Goal: Transaction & Acquisition: Book appointment/travel/reservation

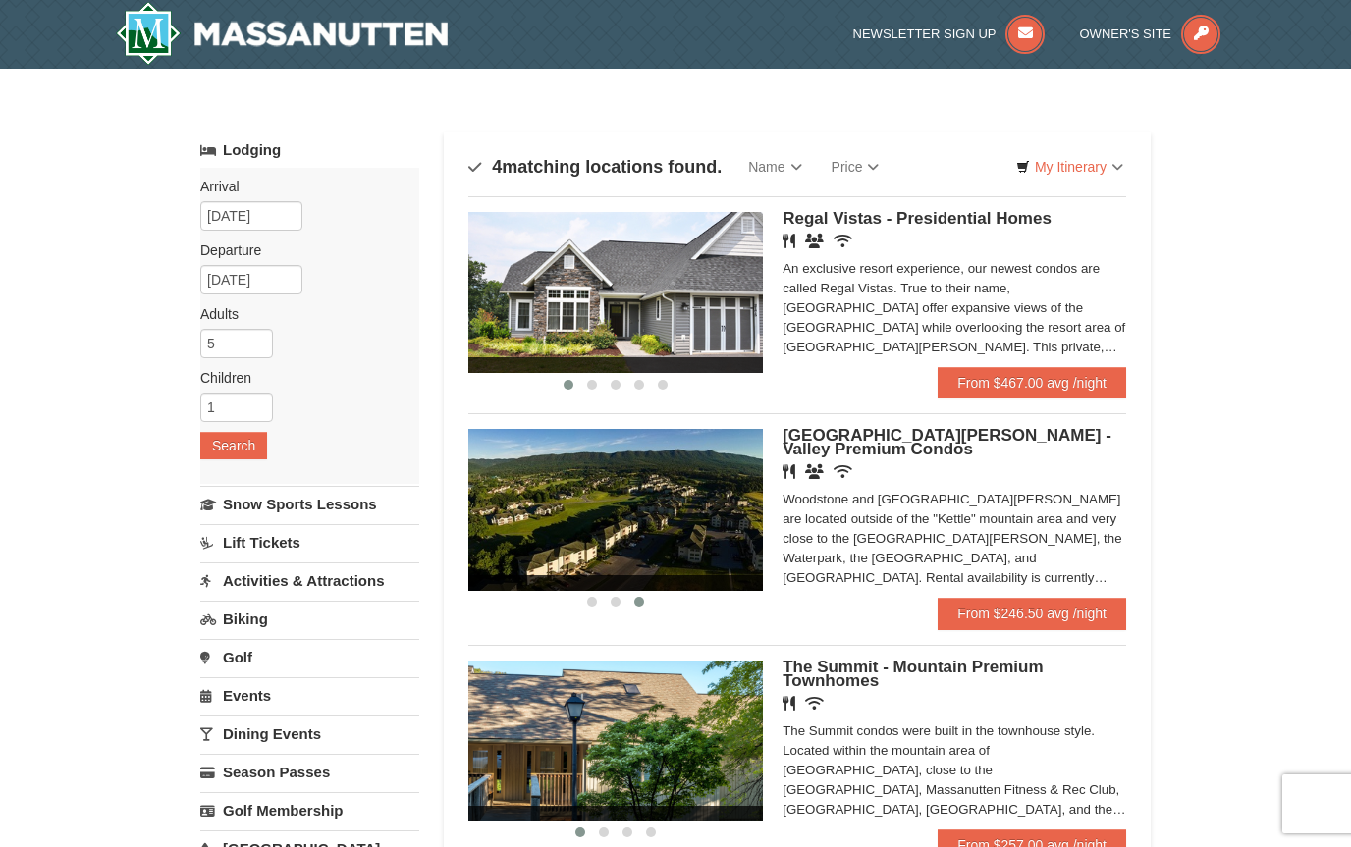
click at [703, 525] on img at bounding box center [615, 509] width 294 height 161
click at [1050, 383] on link "From $467.00 avg /night" at bounding box center [1031, 382] width 188 height 31
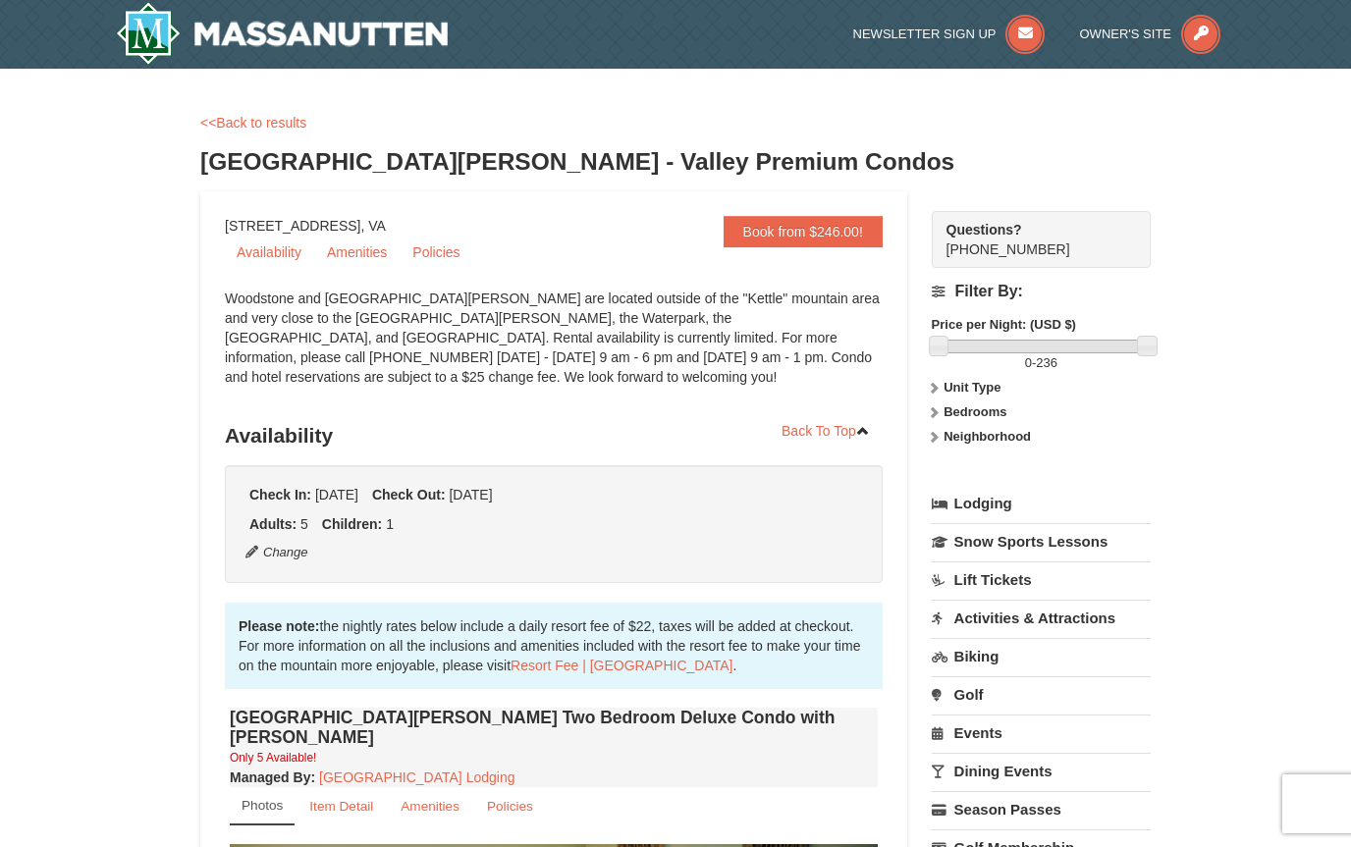
click at [988, 405] on strong "Bedrooms" at bounding box center [974, 411] width 63 height 15
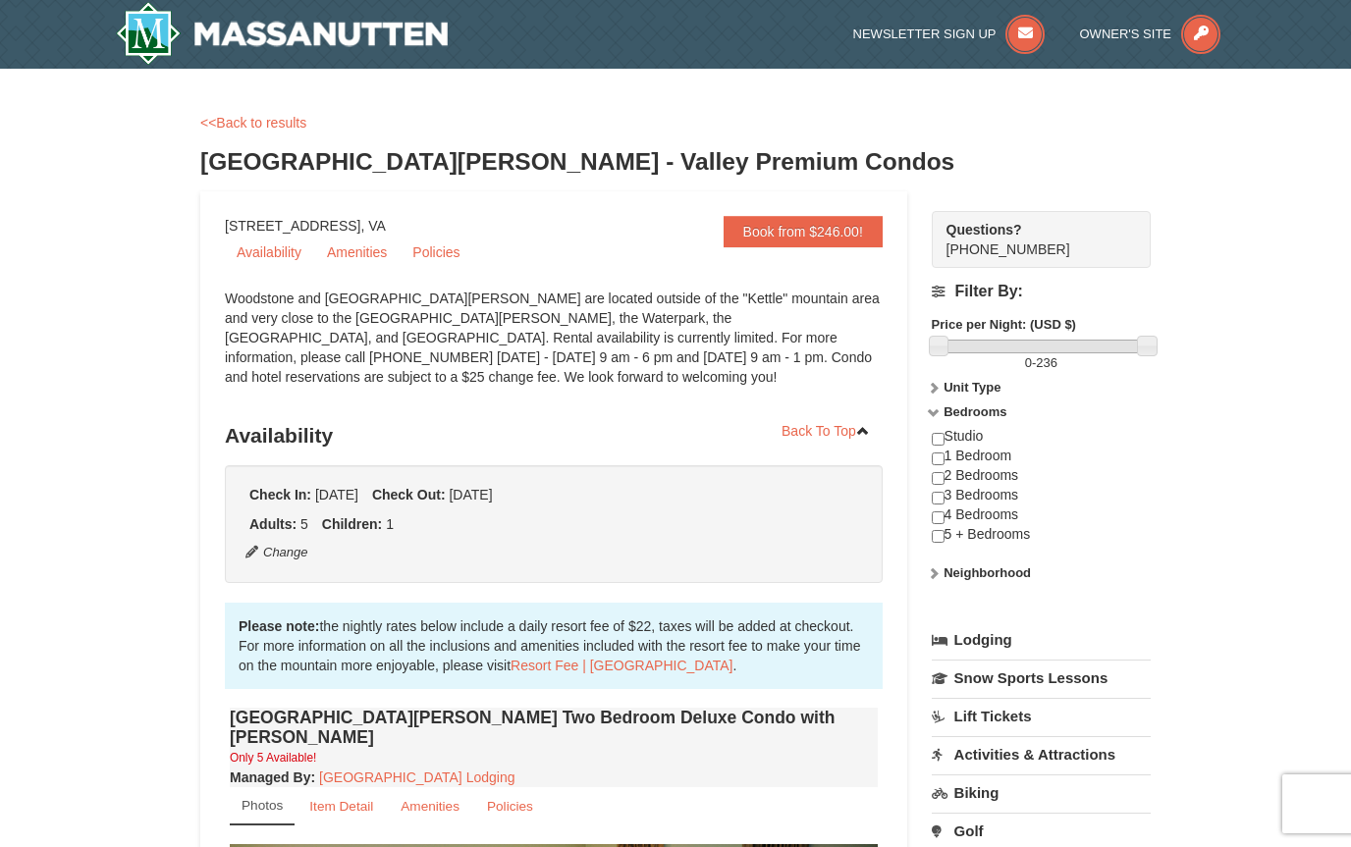
click at [939, 485] on input "checkbox" at bounding box center [937, 478] width 13 height 13
checkbox input "true"
click at [944, 504] on input "checkbox" at bounding box center [937, 498] width 13 height 13
checkbox input "true"
click at [939, 463] on input "checkbox" at bounding box center [937, 458] width 13 height 13
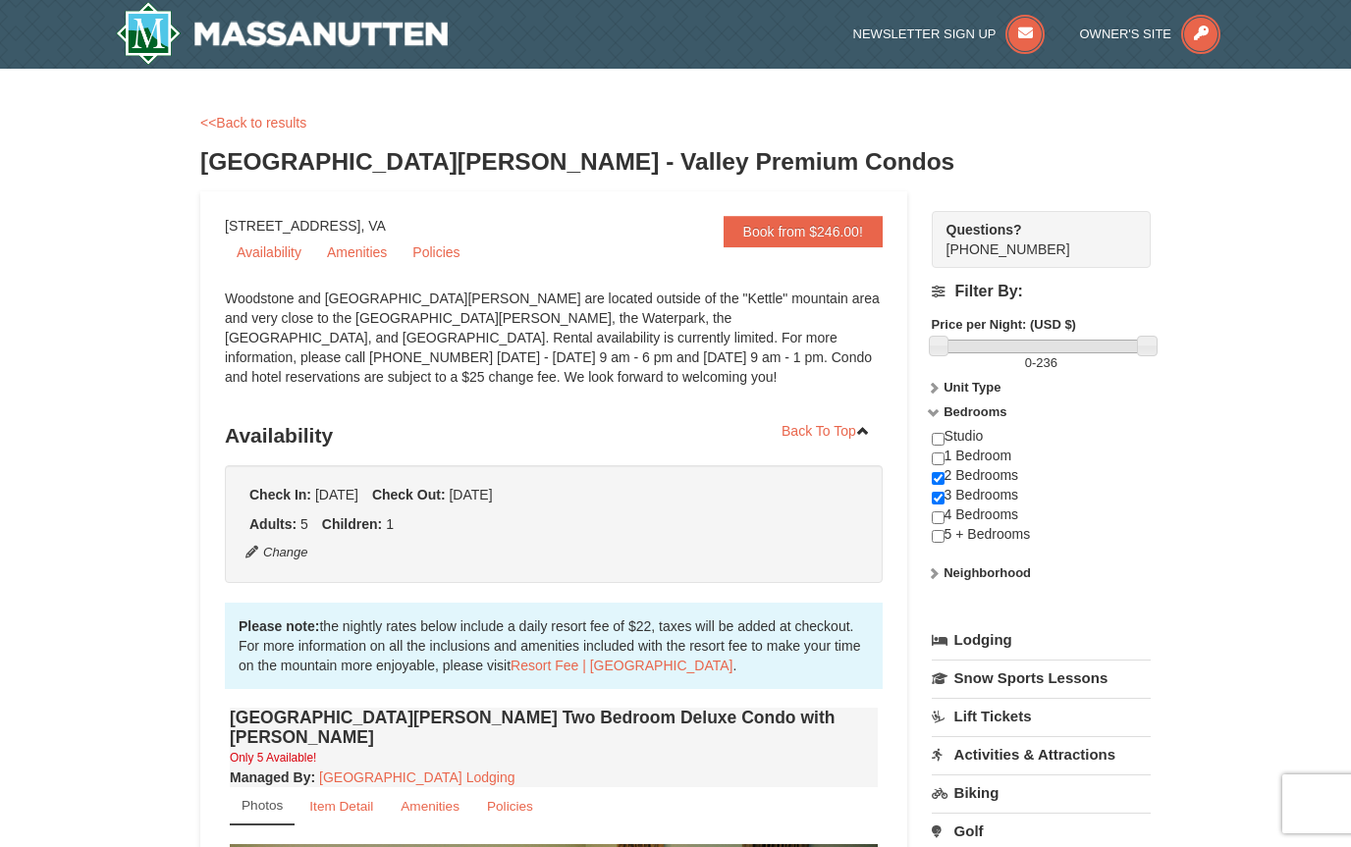
checkbox input "true"
click at [942, 493] on input "checkbox" at bounding box center [937, 498] width 13 height 13
checkbox input "false"
click at [950, 499] on div "Studio 1 Bedroom 2 Bedrooms 3 Bedrooms 4 Bedrooms 5 + Bedrooms" at bounding box center [1040, 495] width 219 height 136
click at [936, 445] on input "checkbox" at bounding box center [937, 439] width 13 height 13
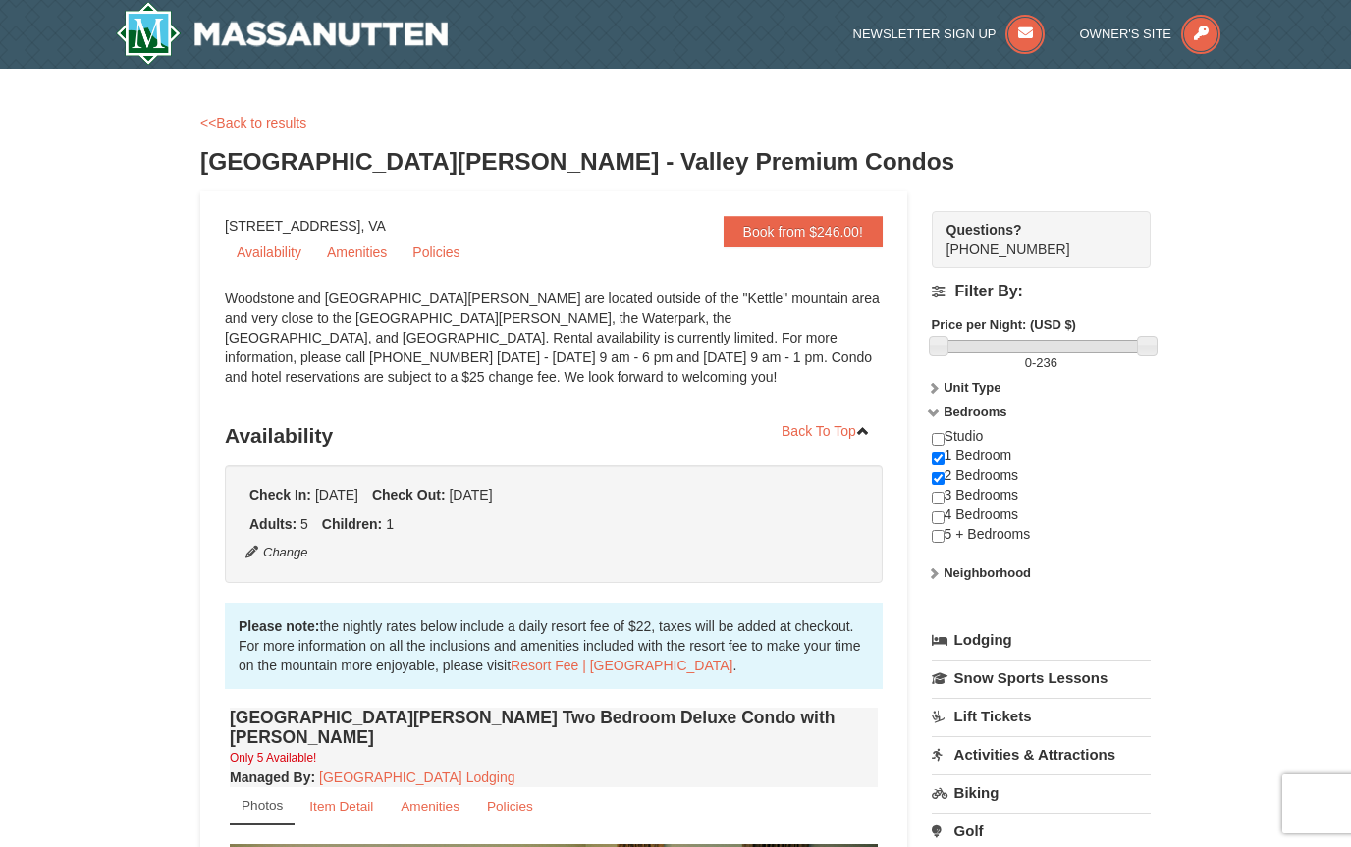
checkbox input "true"
click at [944, 504] on input "checkbox" at bounding box center [937, 498] width 13 height 13
checkbox input "true"
click at [940, 473] on input "checkbox" at bounding box center [937, 478] width 13 height 13
checkbox input "false"
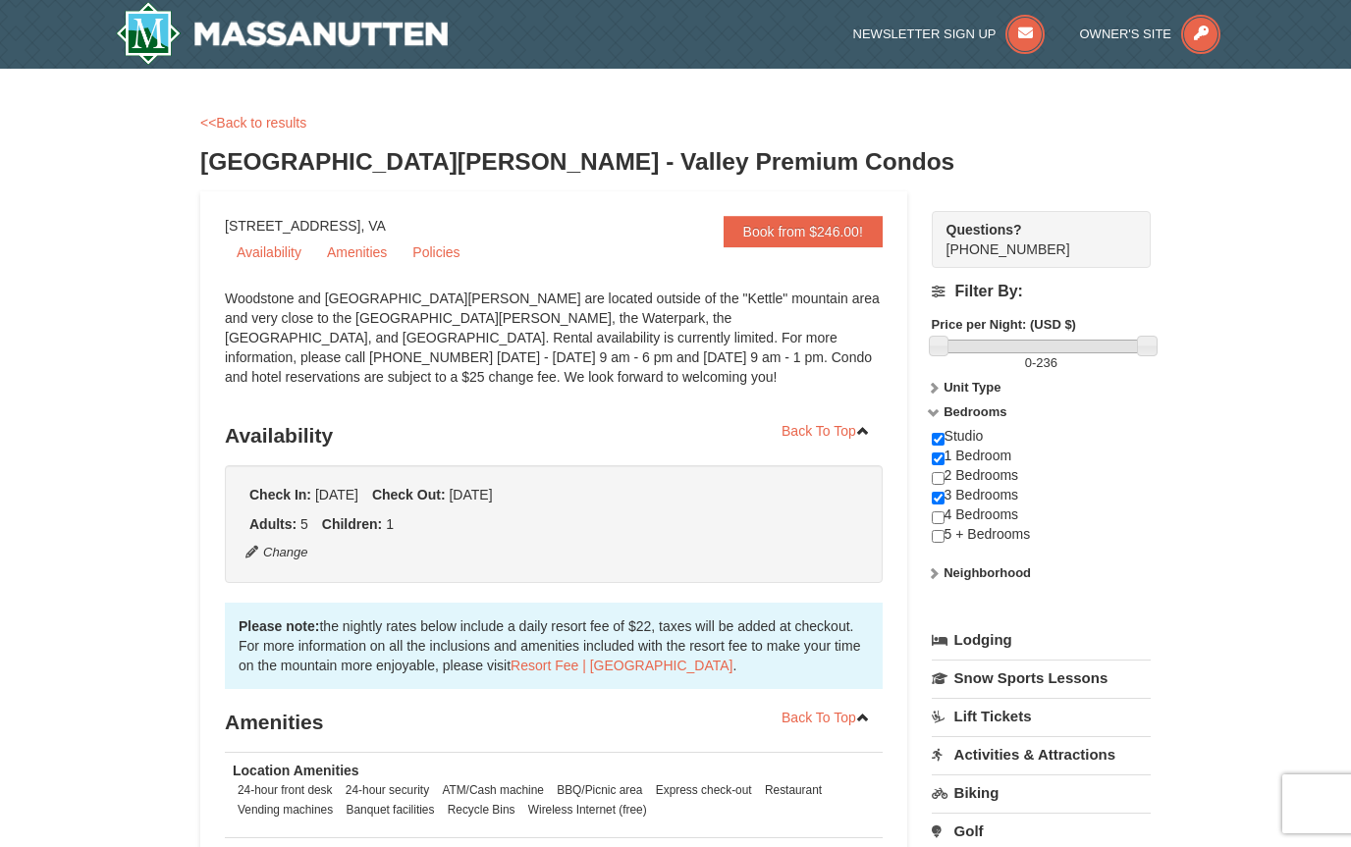
click at [943, 464] on input "checkbox" at bounding box center [937, 458] width 13 height 13
checkbox input "false"
click at [949, 436] on div "Studio 1 Bedroom 2 Bedrooms 3 Bedrooms 4 Bedrooms 5 + Bedrooms" at bounding box center [1040, 495] width 219 height 136
click at [942, 438] on input "checkbox" at bounding box center [937, 439] width 13 height 13
checkbox input "false"
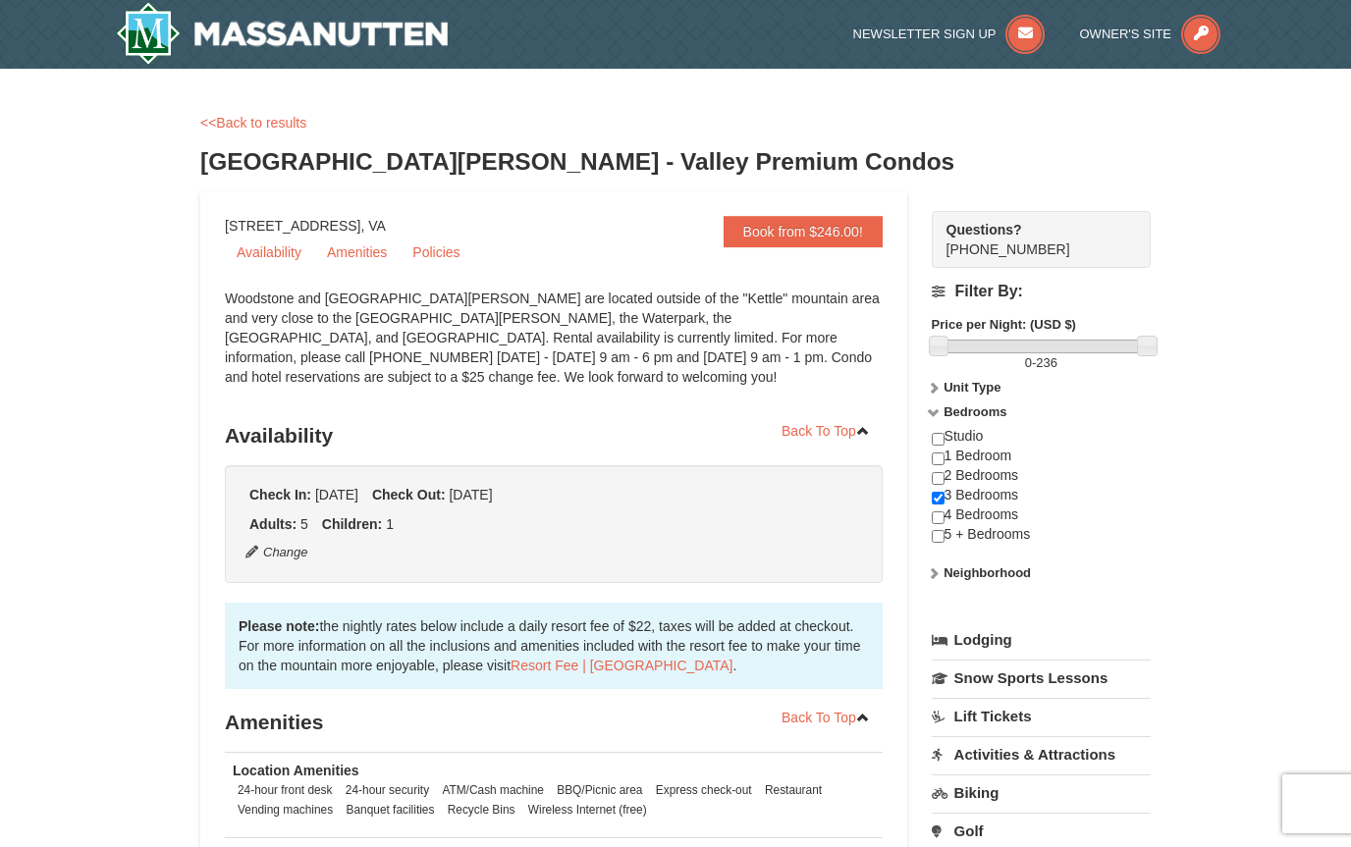
click at [937, 524] on input "checkbox" at bounding box center [937, 517] width 13 height 13
checkbox input "true"
click at [939, 504] on input "checkbox" at bounding box center [937, 498] width 13 height 13
checkbox input "false"
click at [360, 251] on link "Amenities" at bounding box center [356, 252] width 83 height 29
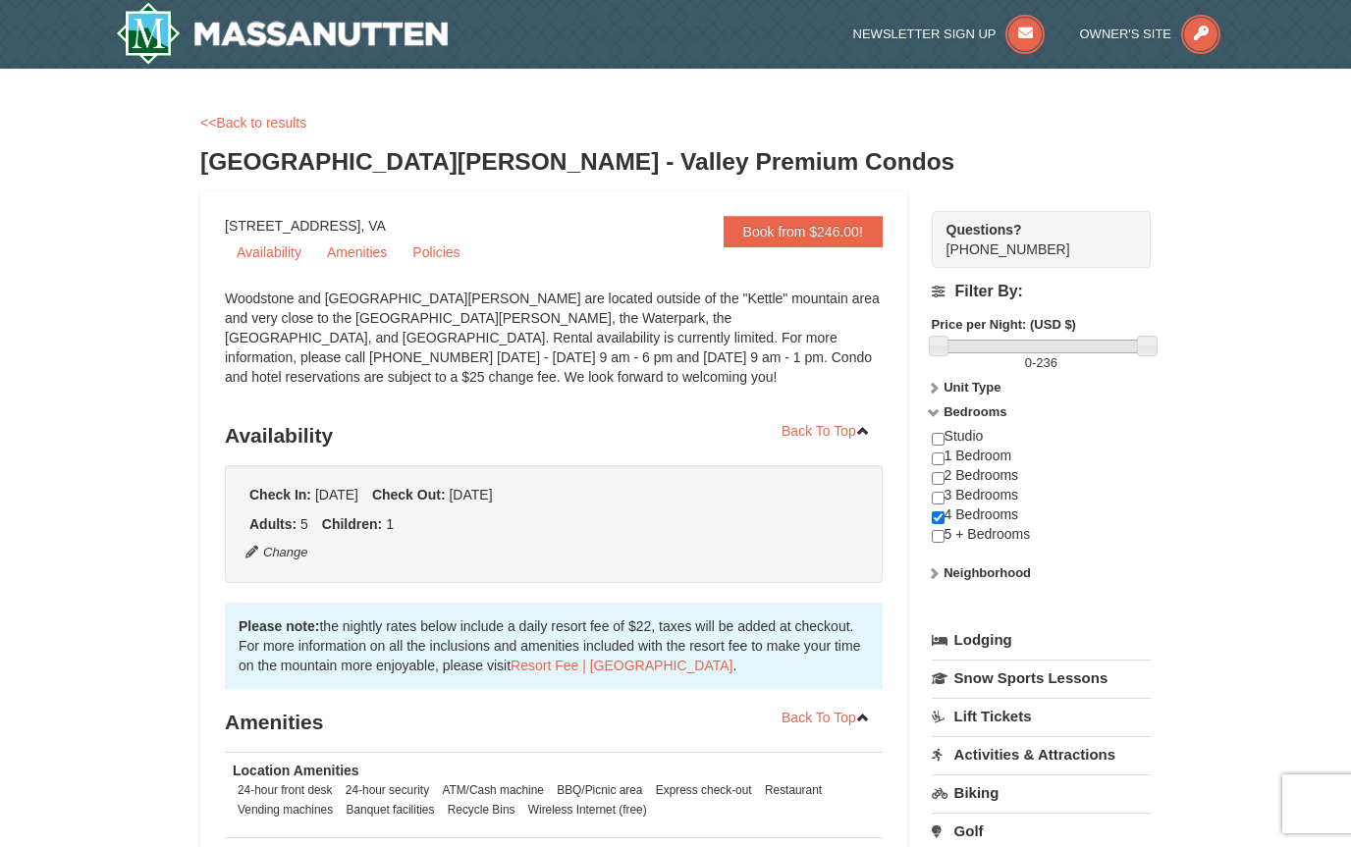
click at [822, 231] on link "Book from $246.00!" at bounding box center [802, 231] width 159 height 31
click at [265, 251] on link "Availability" at bounding box center [269, 252] width 88 height 29
click at [786, 230] on link "Book from $246.00!" at bounding box center [802, 231] width 159 height 31
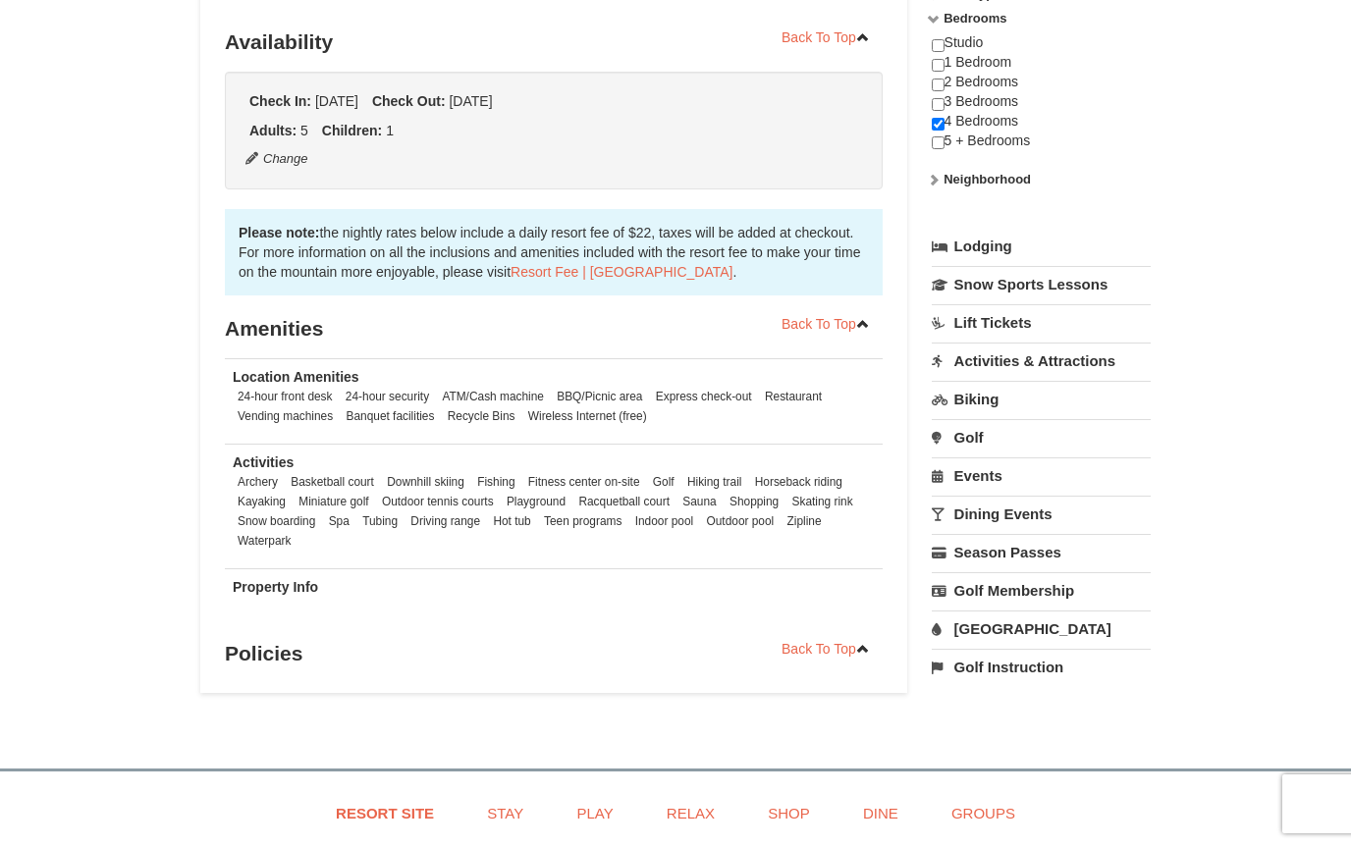
scroll to position [416, 0]
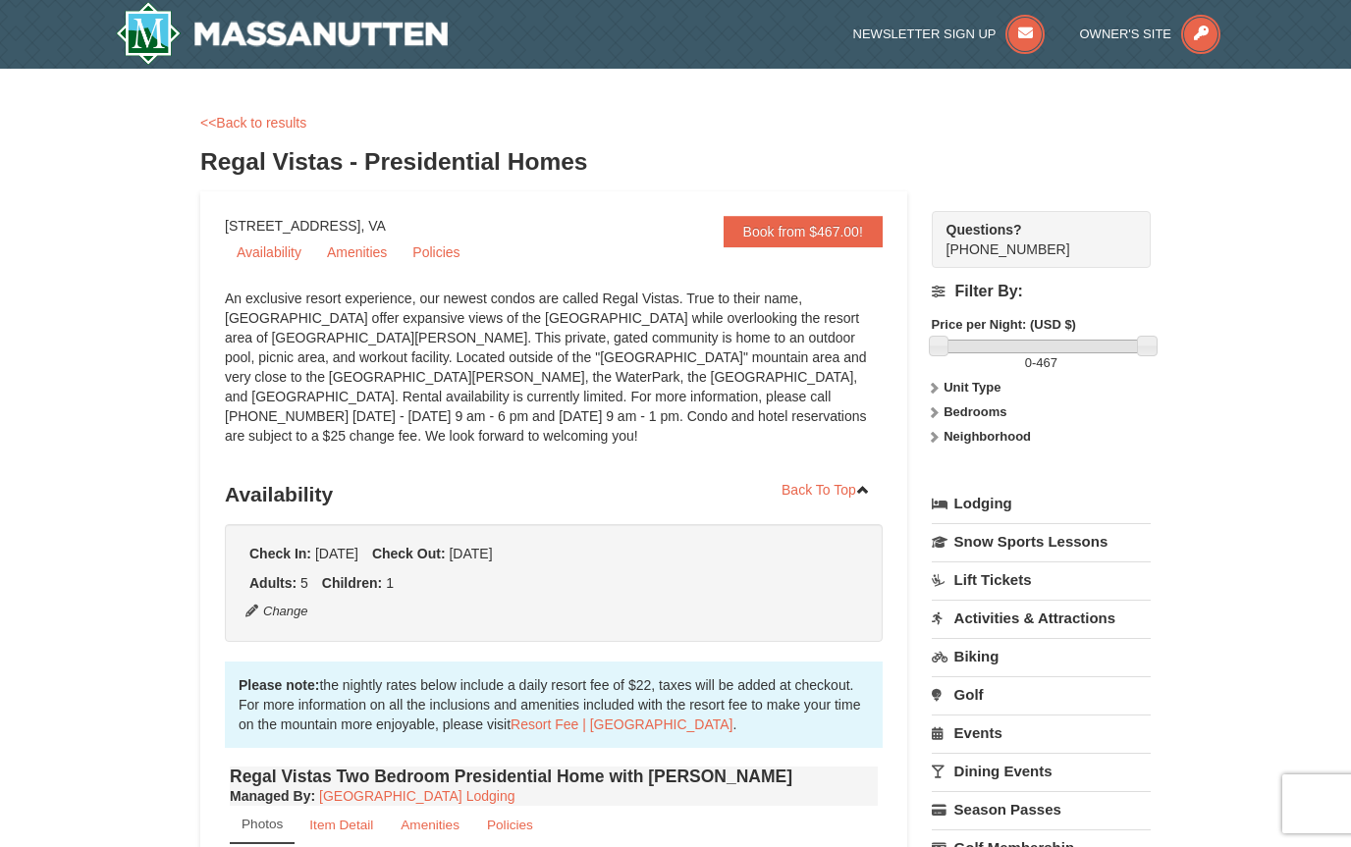
click at [1003, 417] on strong "Bedrooms" at bounding box center [974, 411] width 63 height 15
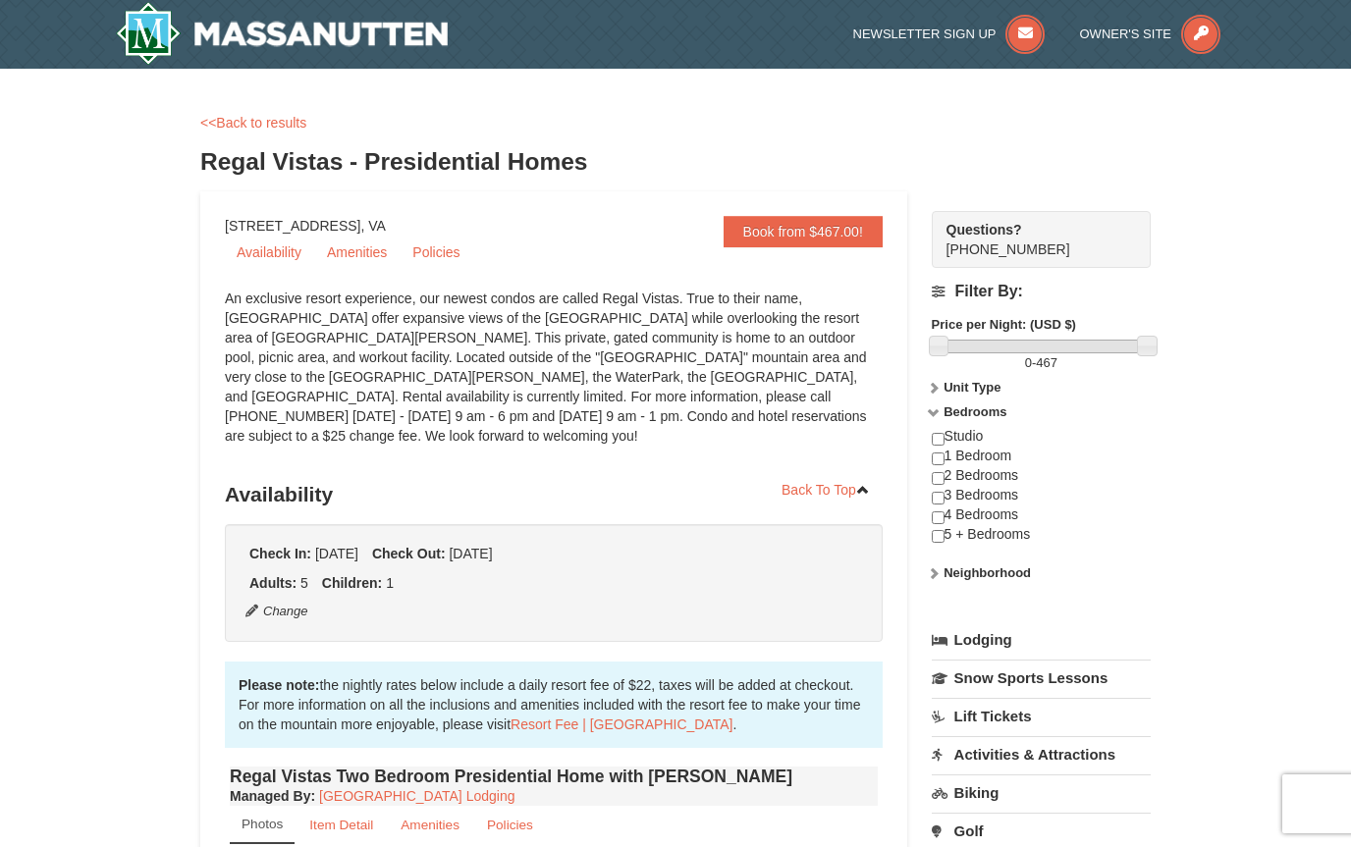
click at [990, 391] on strong "Unit Type" at bounding box center [971, 387] width 57 height 15
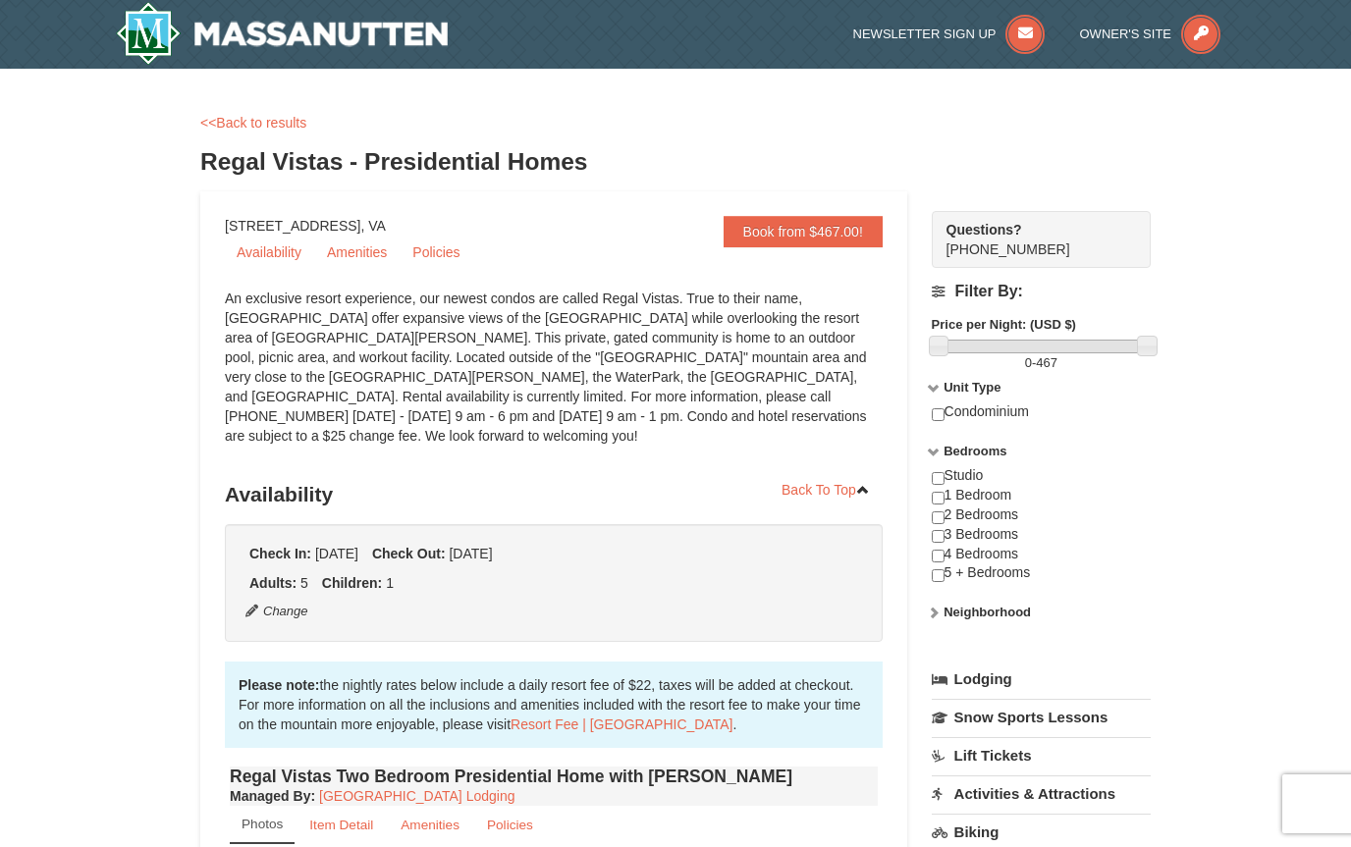
click at [943, 540] on input "checkbox" at bounding box center [937, 536] width 13 height 13
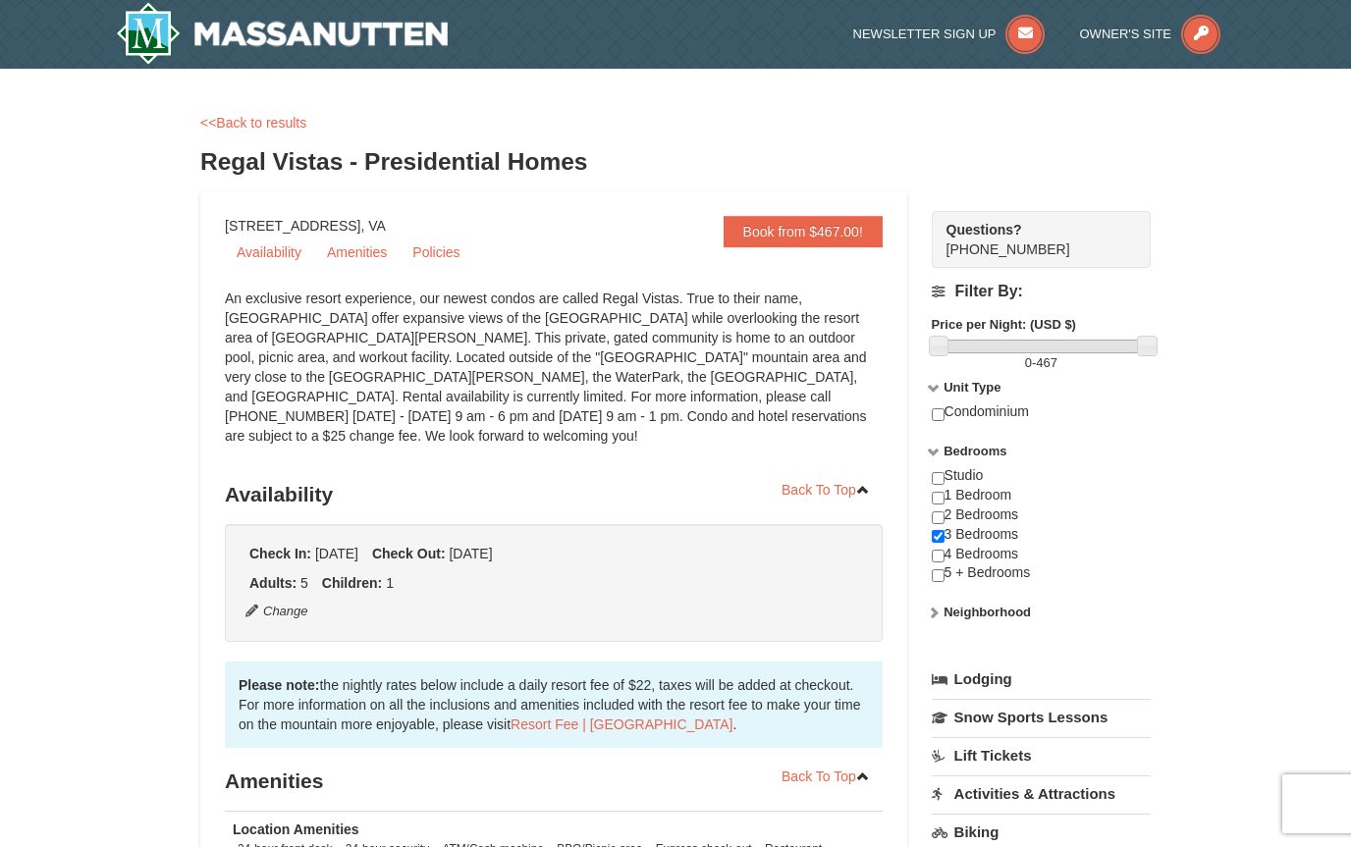
click at [941, 536] on input "checkbox" at bounding box center [937, 536] width 13 height 13
checkbox input "false"
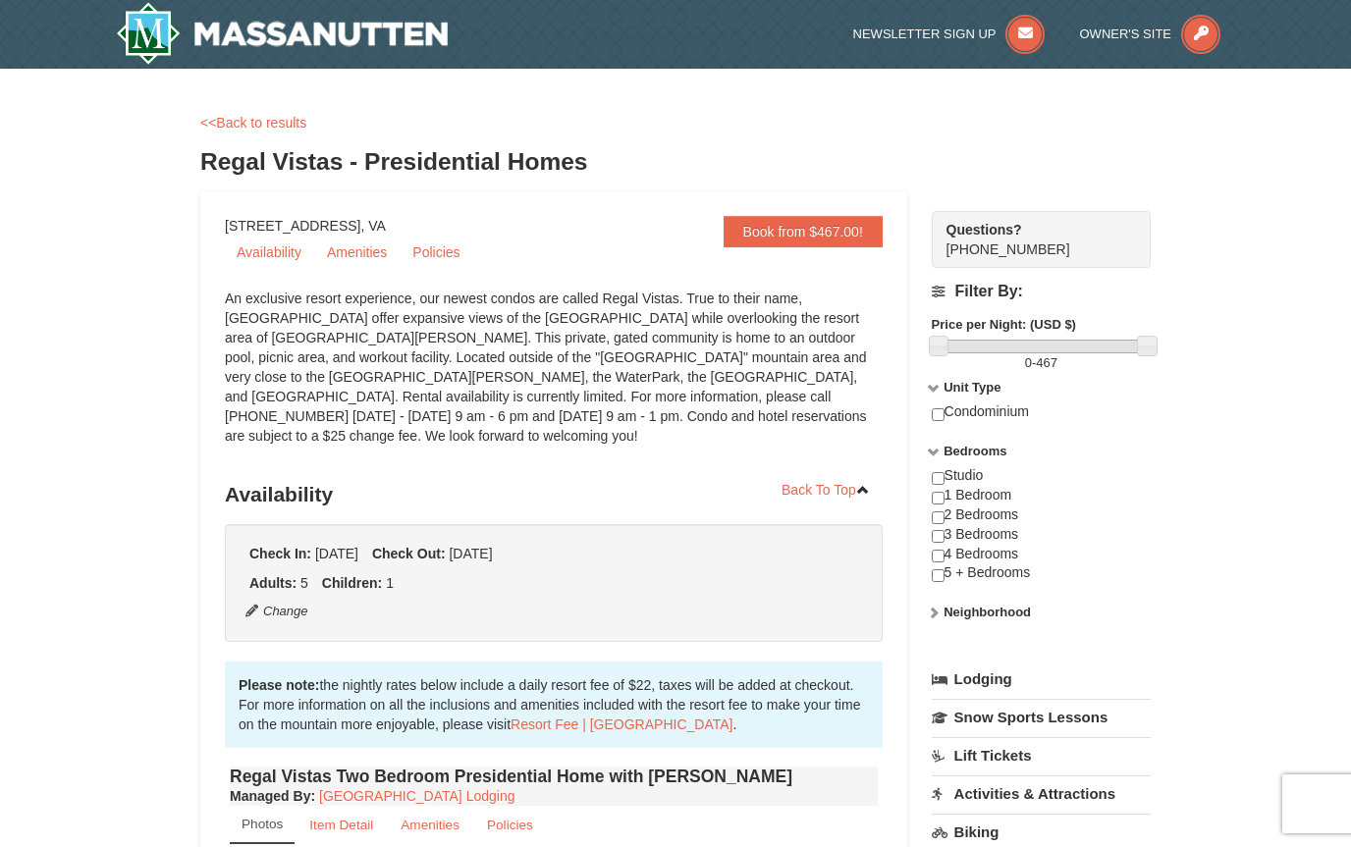
click at [938, 562] on input "checkbox" at bounding box center [937, 556] width 13 height 13
checkbox input "true"
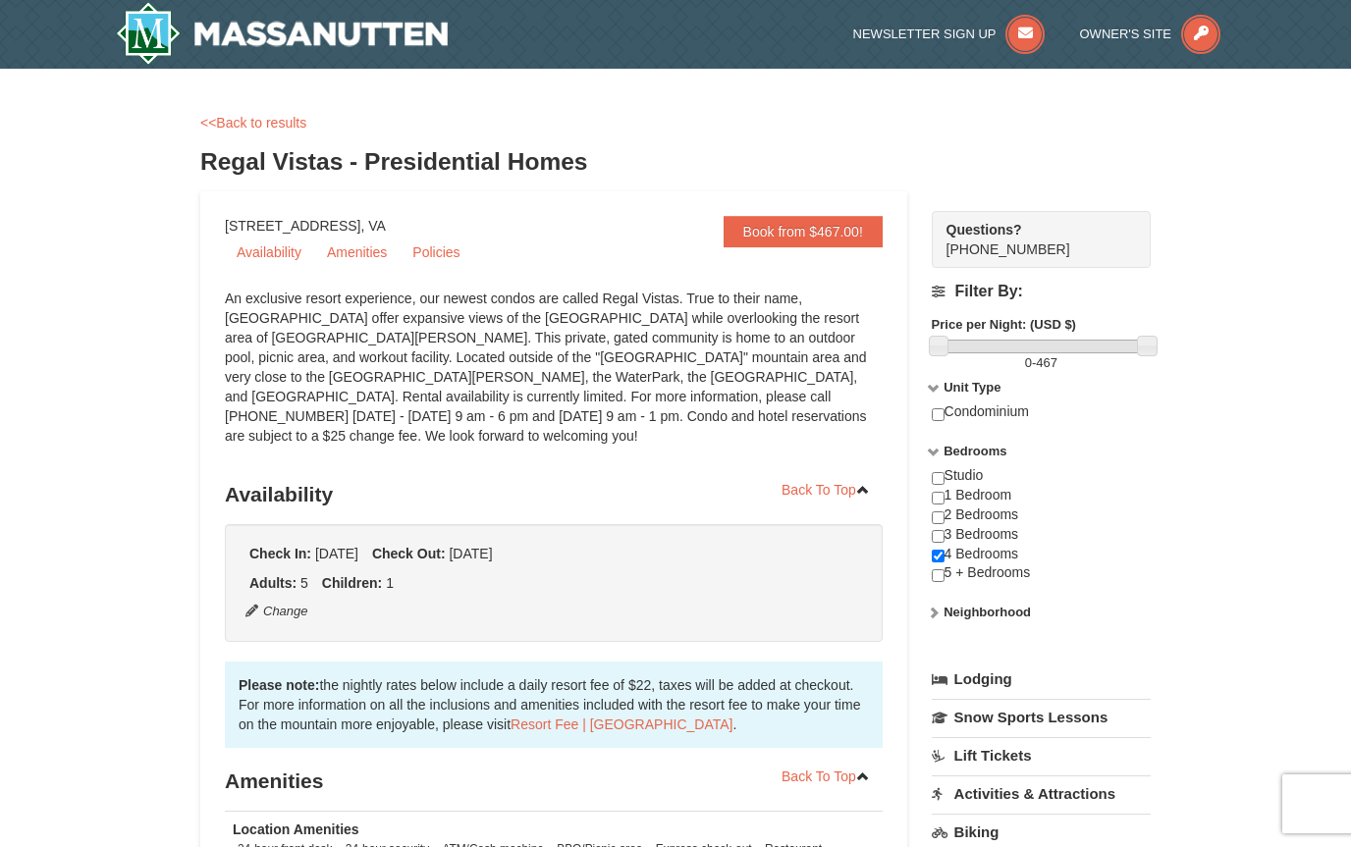
click at [843, 232] on link "Book from $467.00!" at bounding box center [802, 231] width 159 height 31
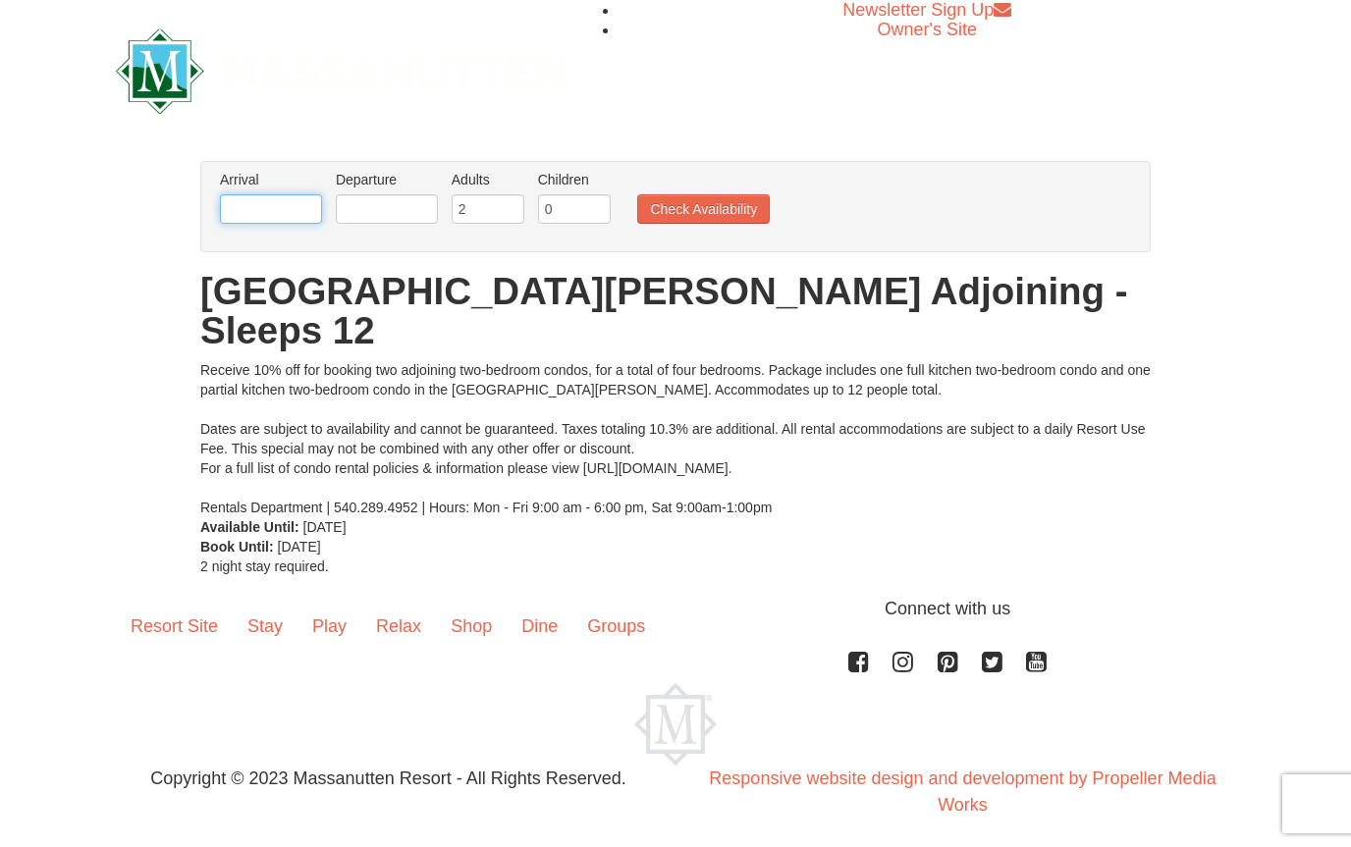
click at [293, 206] on input "text" at bounding box center [271, 208] width 102 height 29
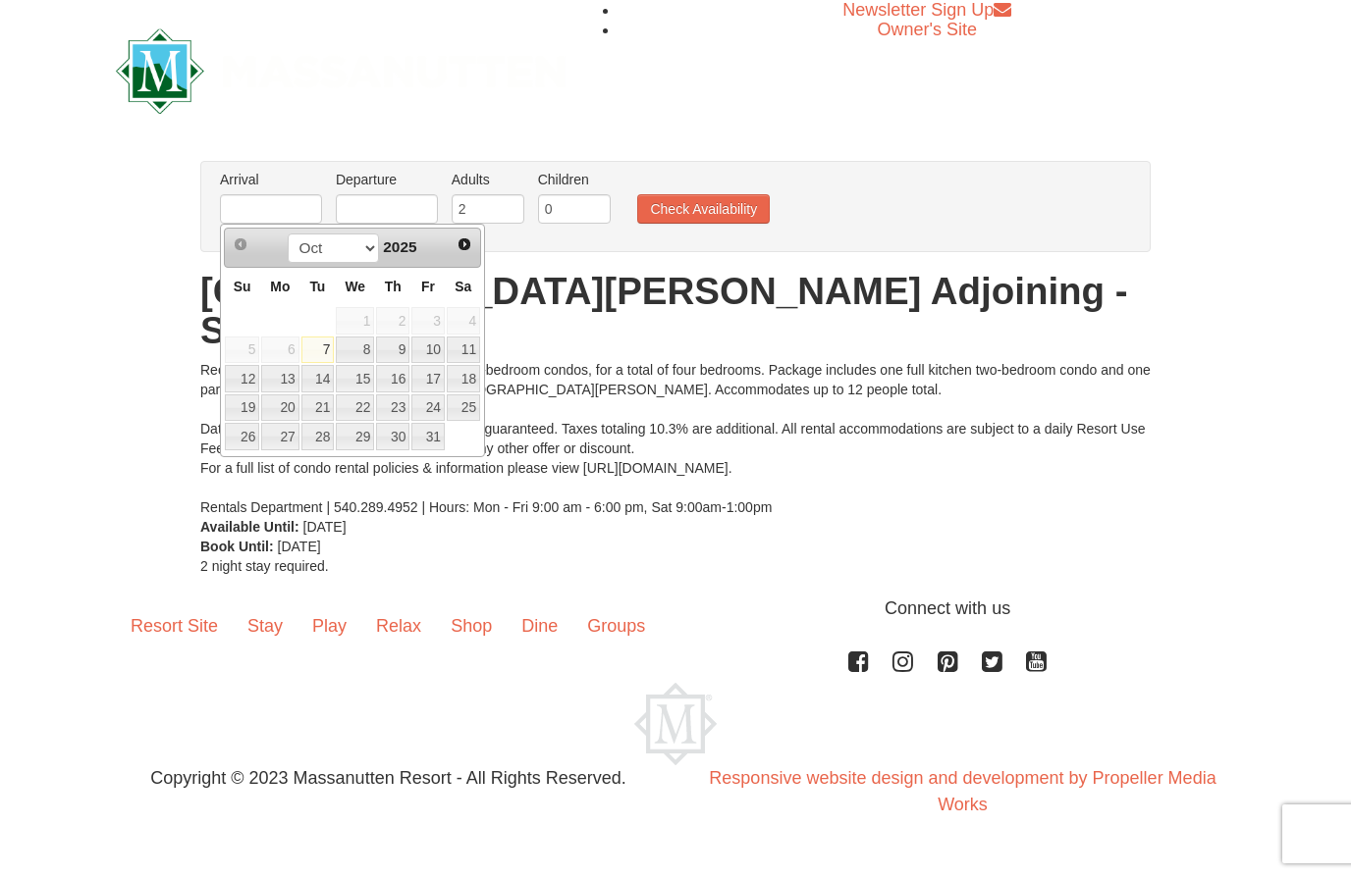
click at [466, 252] on span "Next" at bounding box center [464, 245] width 16 height 16
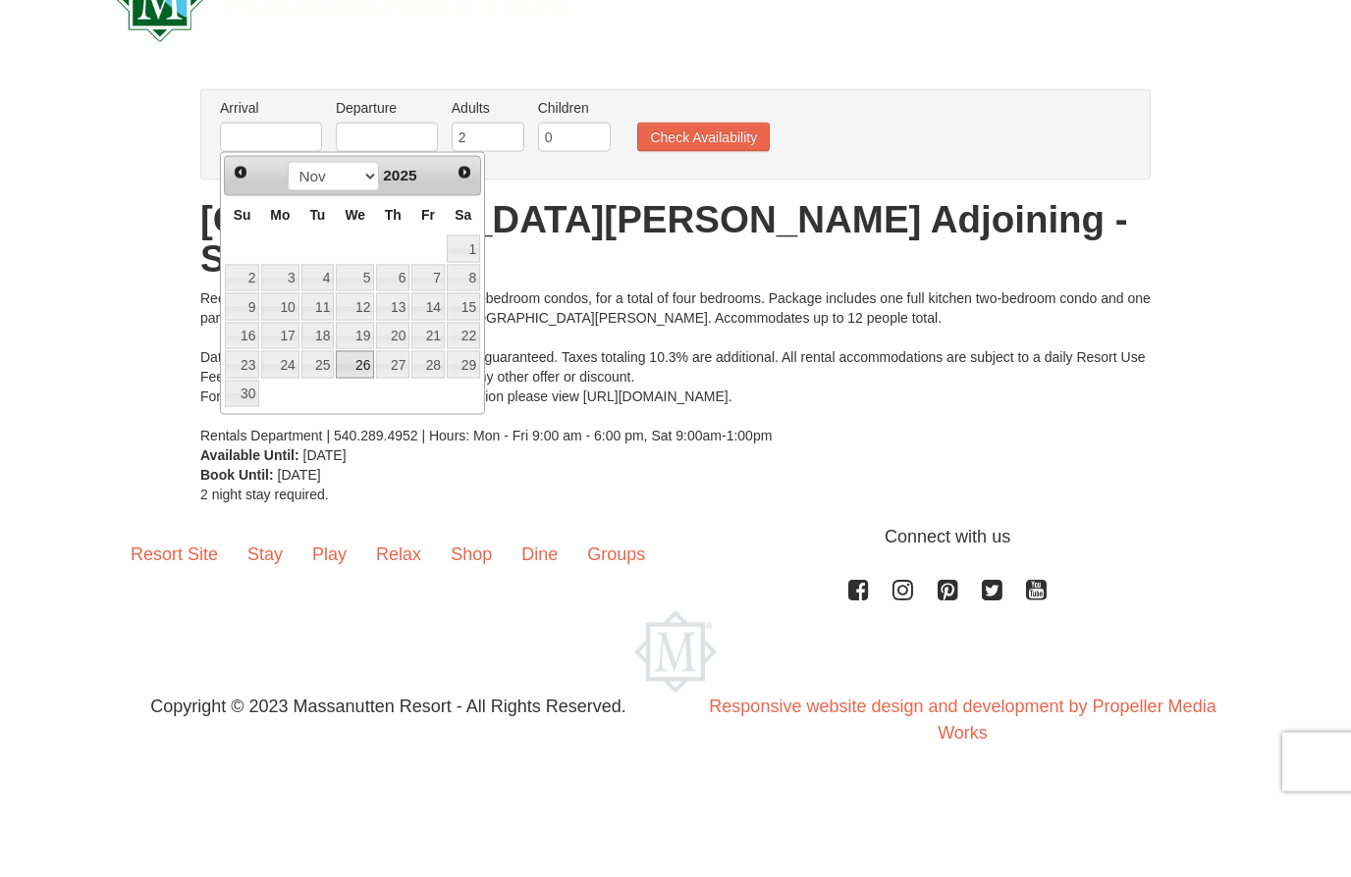
click at [371, 423] on link "26" at bounding box center [355, 436] width 38 height 27
type input "11/26/2025"
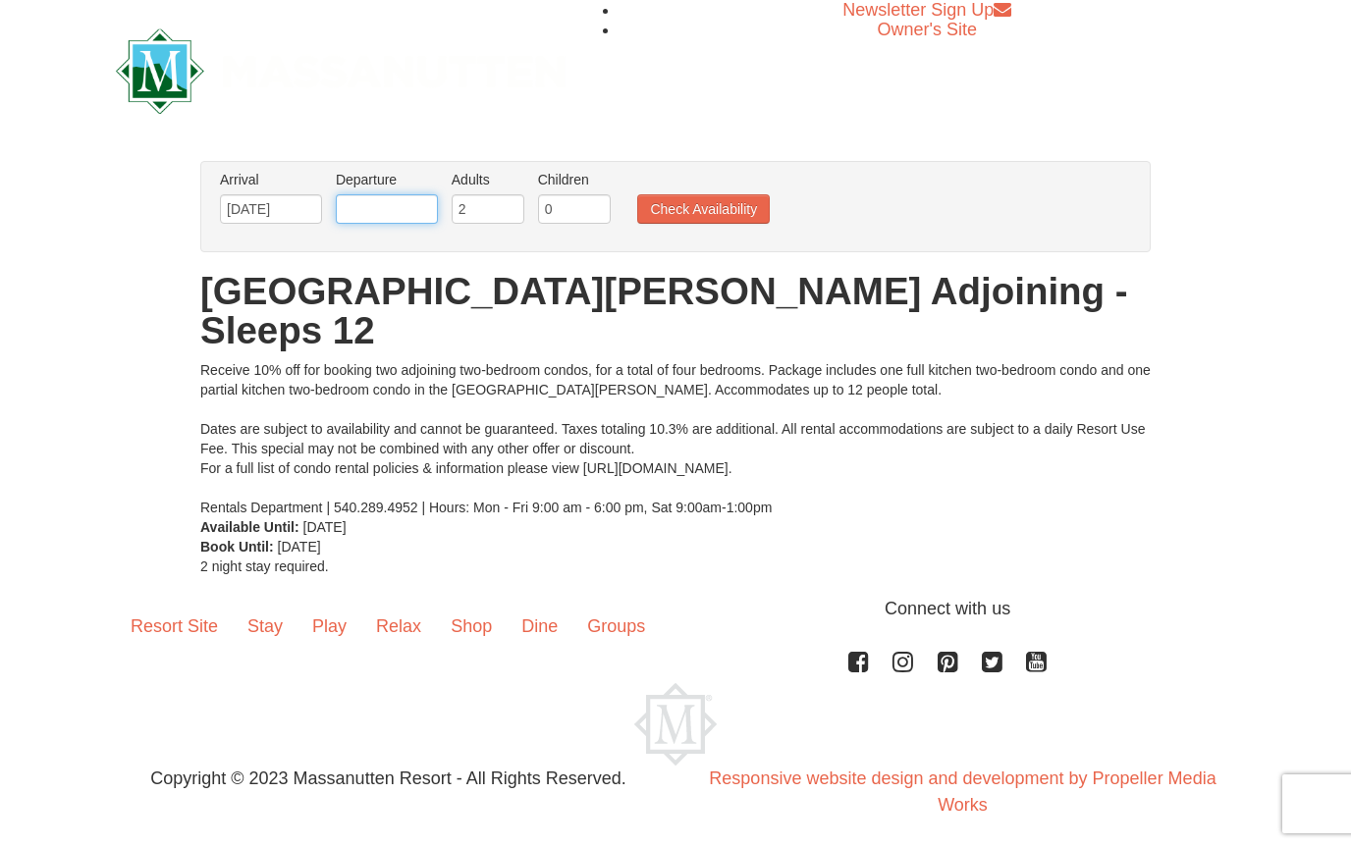
click at [423, 213] on input "text" at bounding box center [387, 208] width 102 height 29
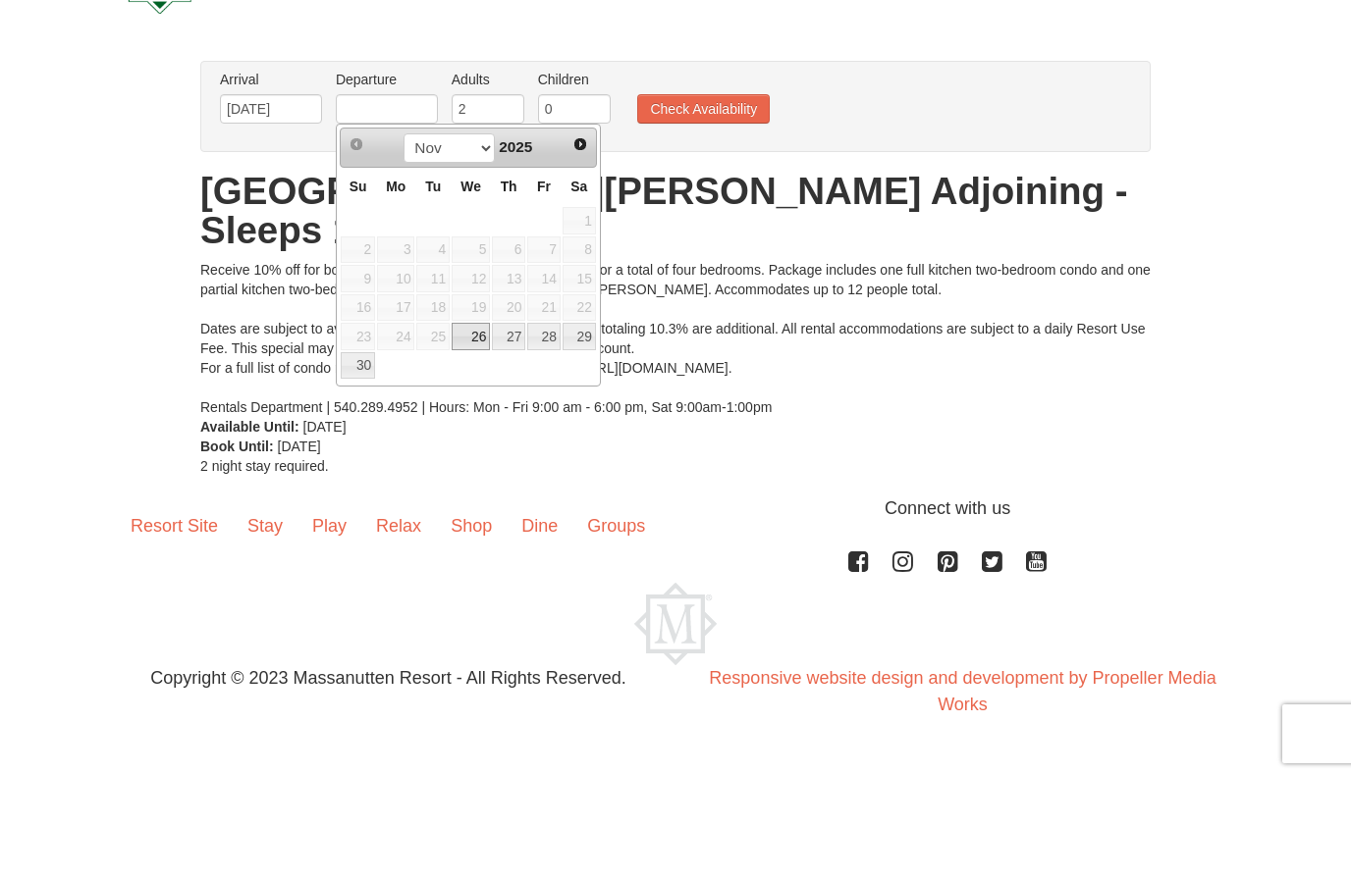
click at [556, 423] on link "28" at bounding box center [543, 436] width 33 height 27
type input "11/28/2025"
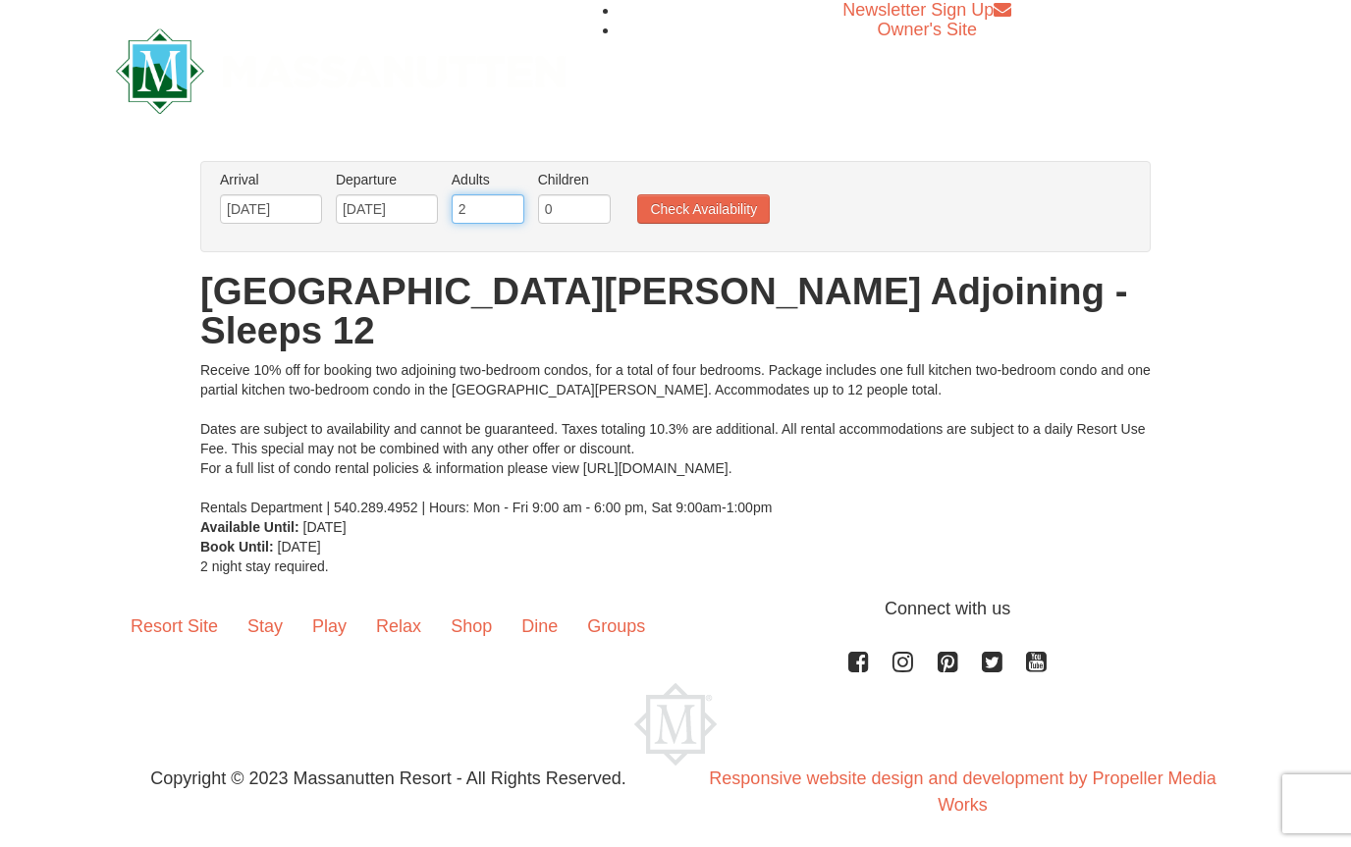
click at [502, 212] on input "2" at bounding box center [487, 208] width 73 height 29
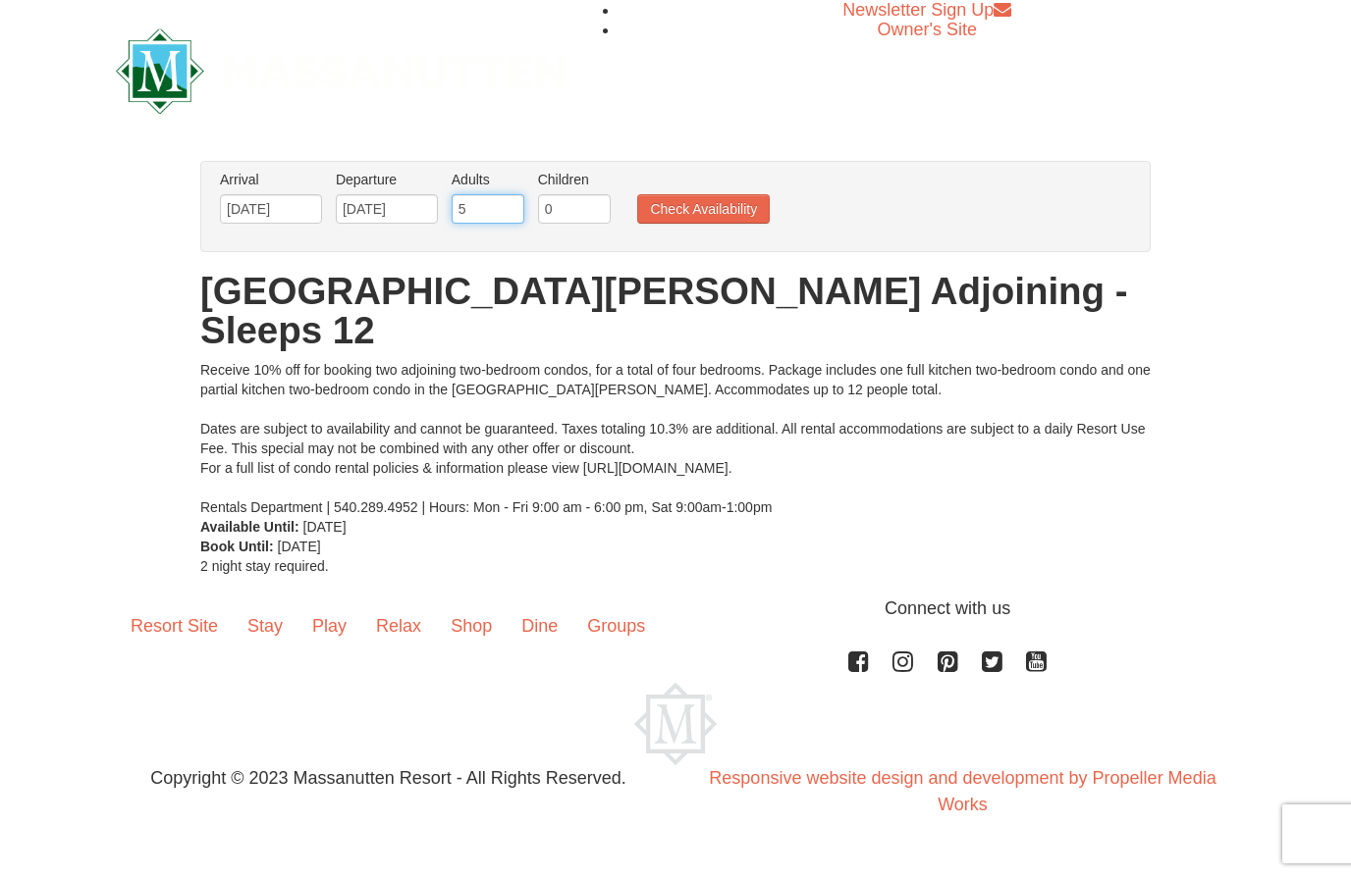
type input "5"
click at [584, 216] on input "0" at bounding box center [574, 208] width 73 height 29
type input "1"
click at [741, 211] on button "Check Availability" at bounding box center [703, 208] width 132 height 29
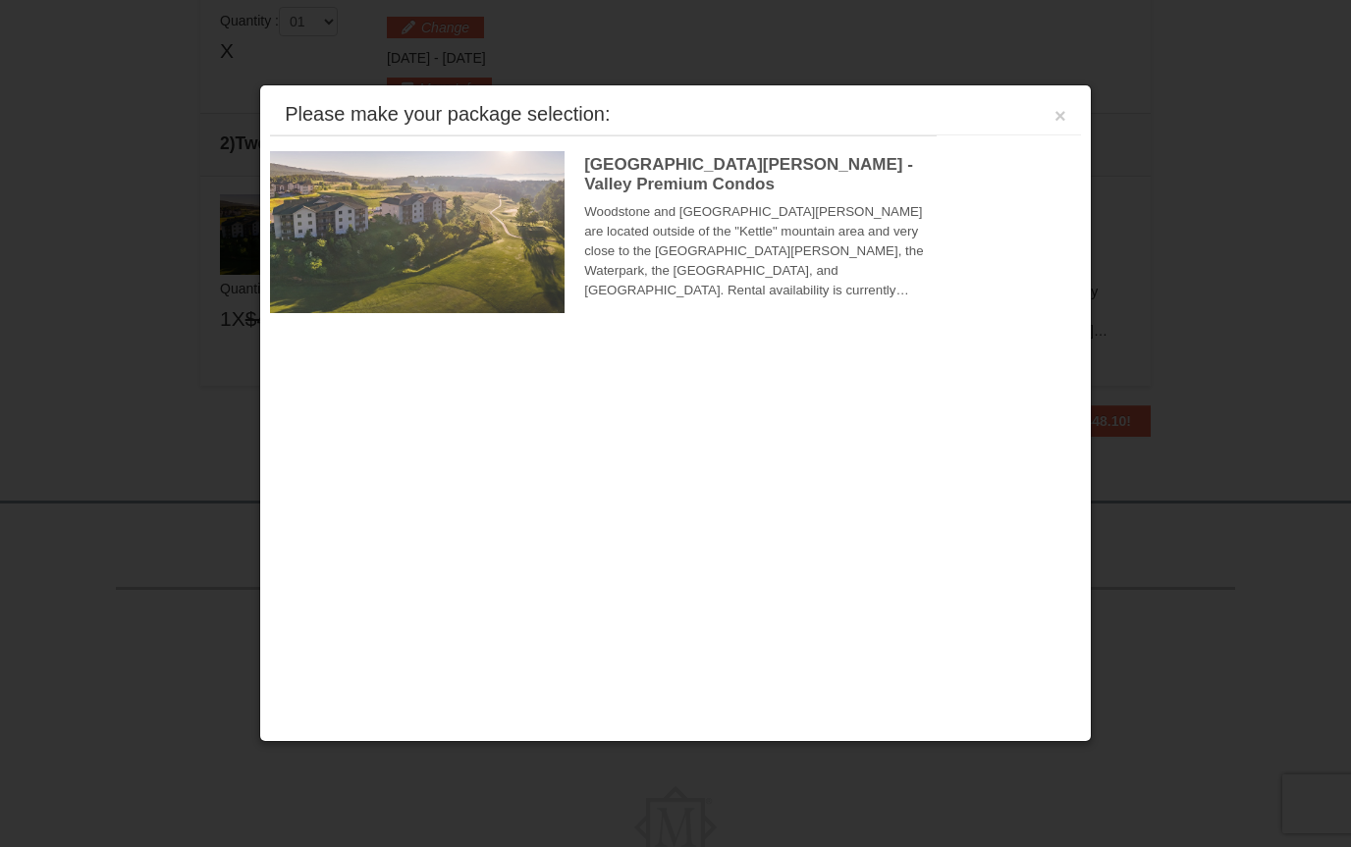
scroll to position [600, 0]
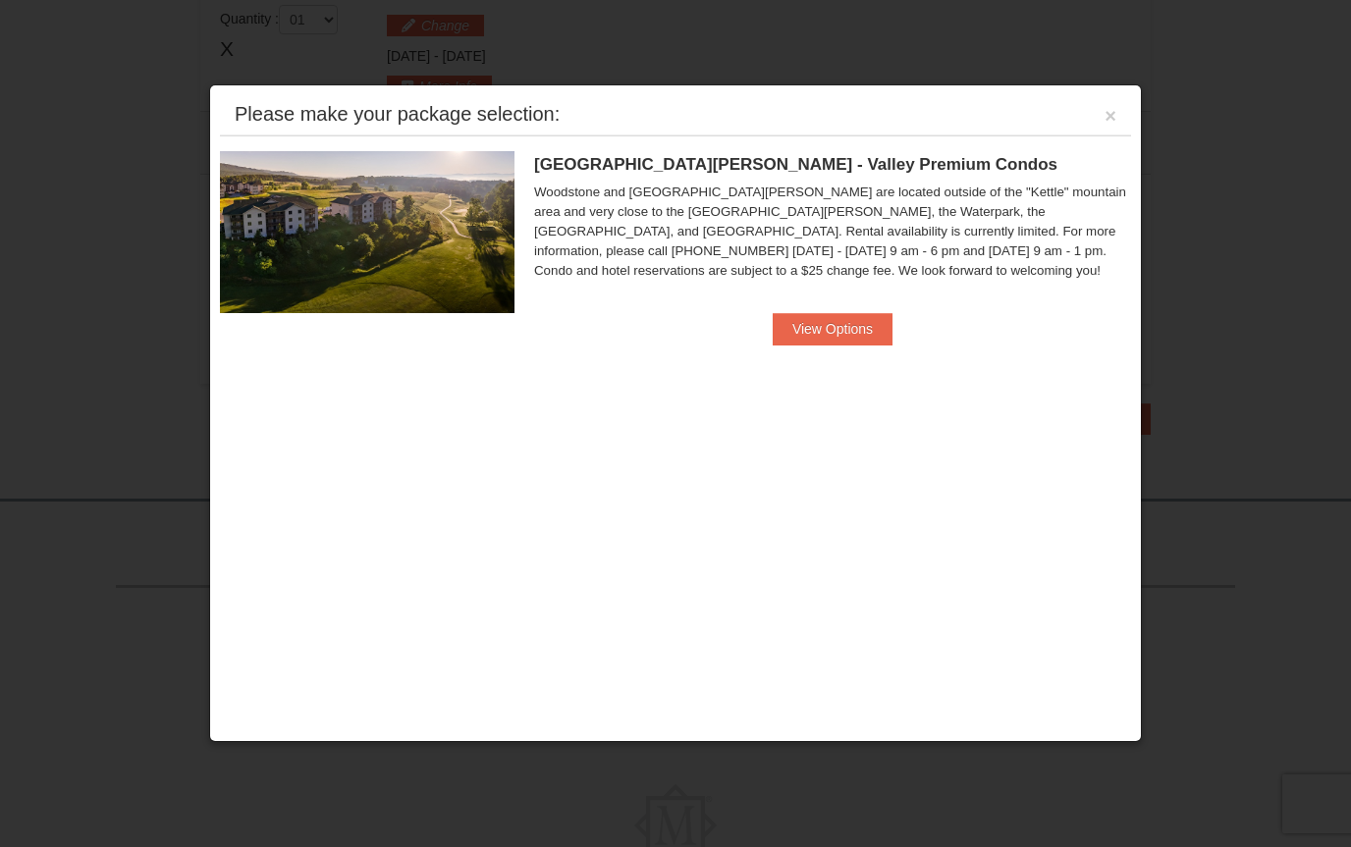
click at [851, 324] on button "View Options" at bounding box center [832, 328] width 120 height 31
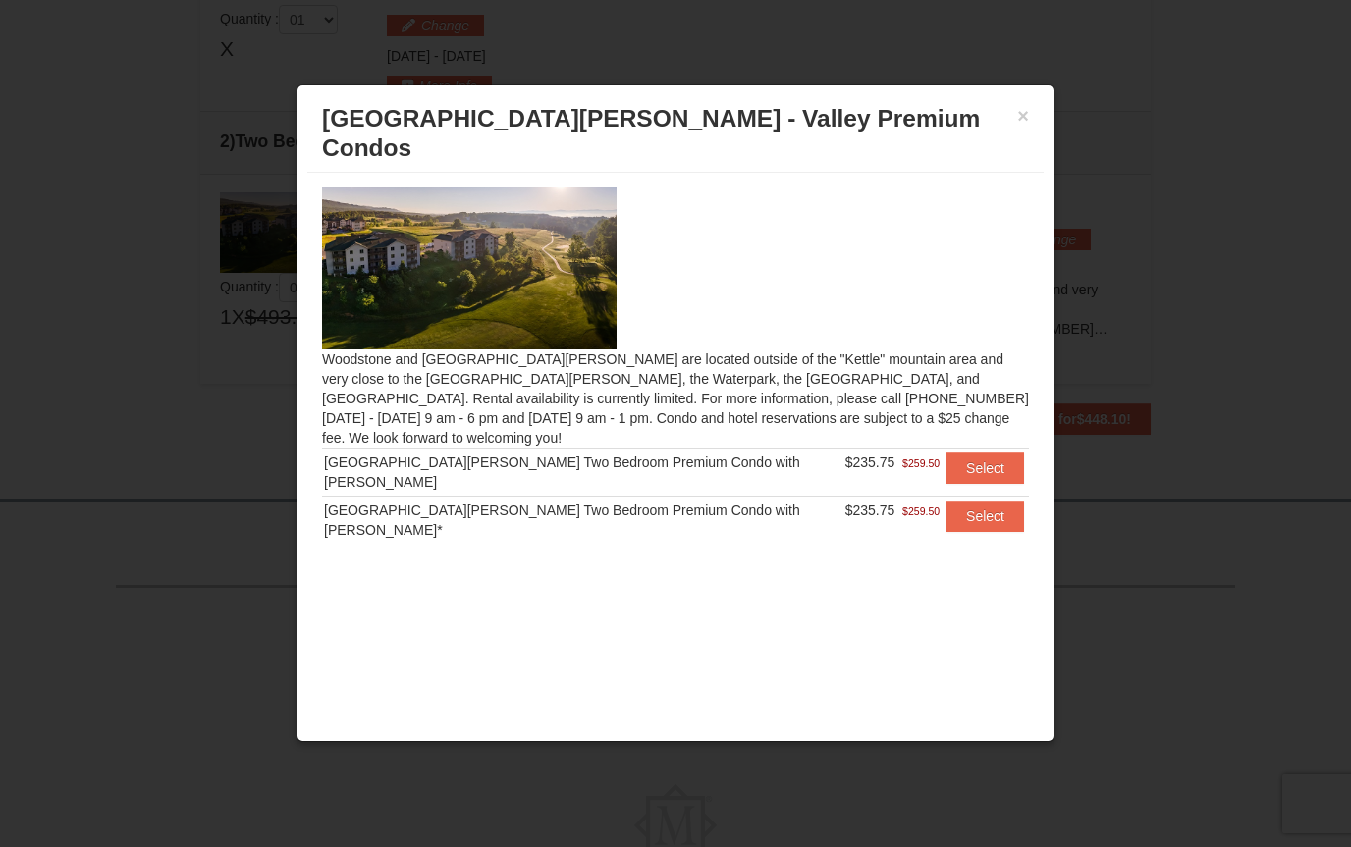
click at [989, 452] on button "Select" at bounding box center [985, 467] width 78 height 31
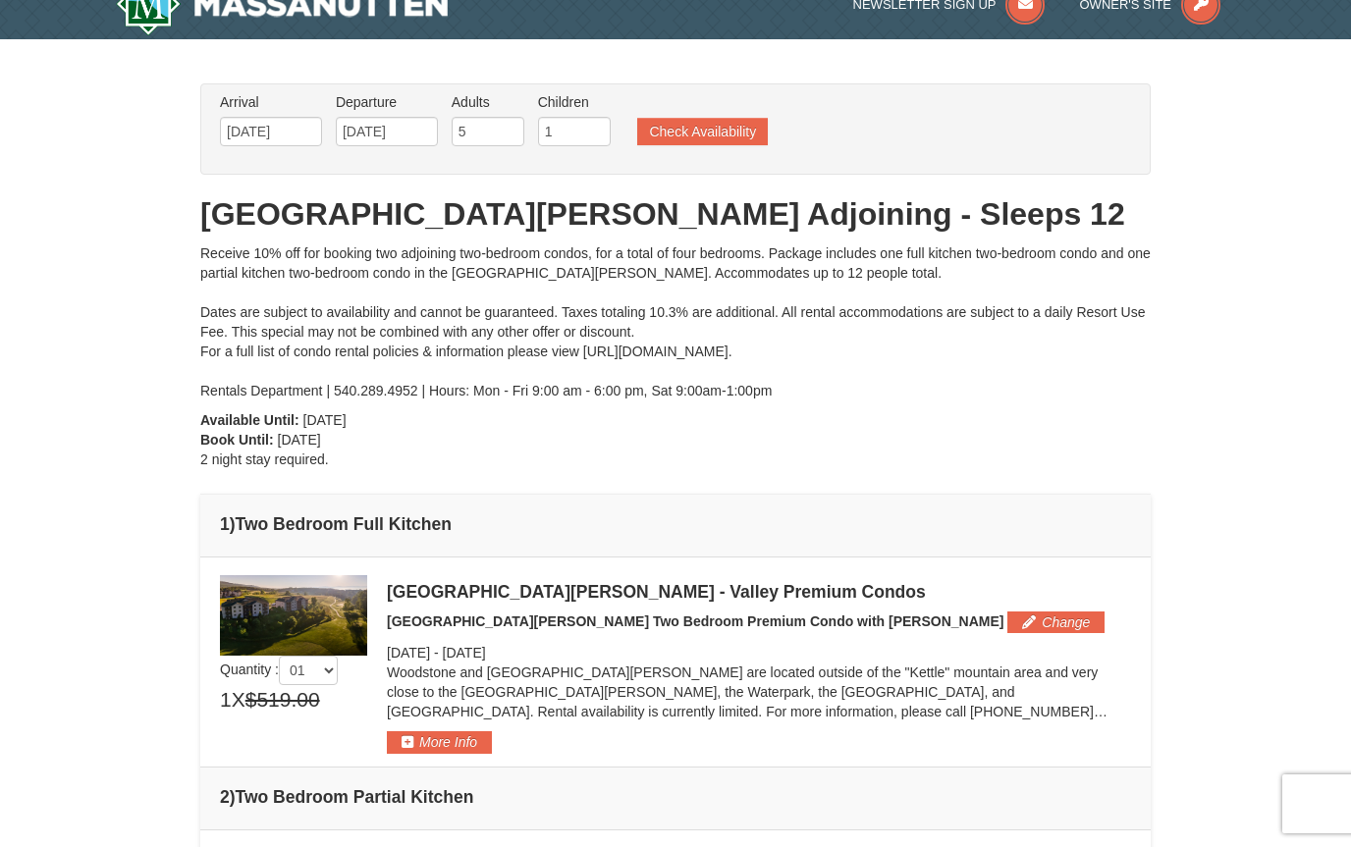
scroll to position [28, 0]
